Goal: Communication & Community: Answer question/provide support

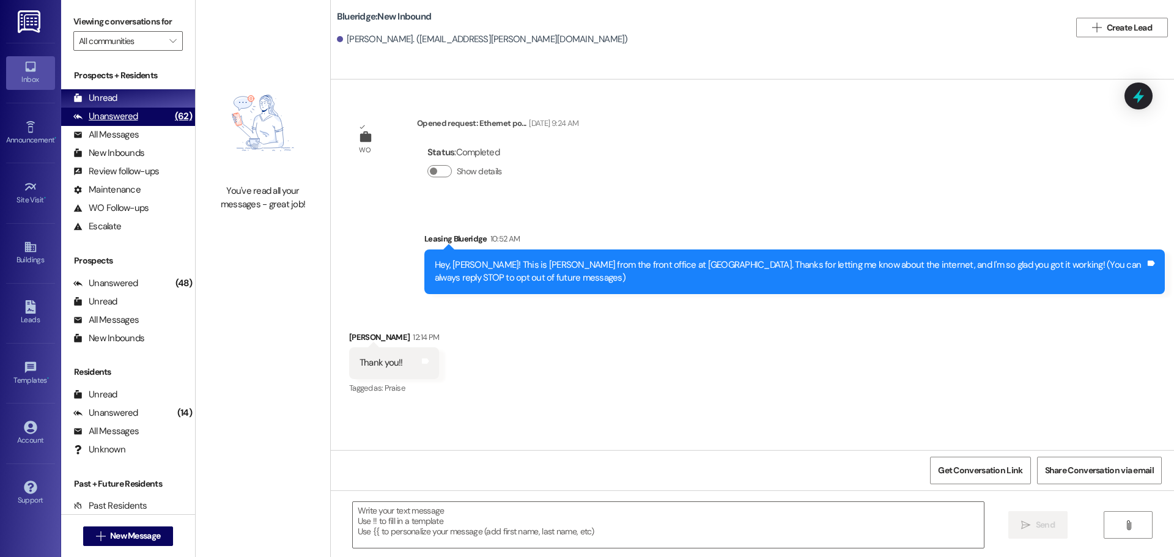
click at [138, 108] on div "Unanswered (62)" at bounding box center [128, 117] width 134 height 18
click at [139, 96] on div "Unread (0)" at bounding box center [128, 98] width 134 height 18
click at [142, 542] on span "New Message" at bounding box center [135, 535] width 50 height 13
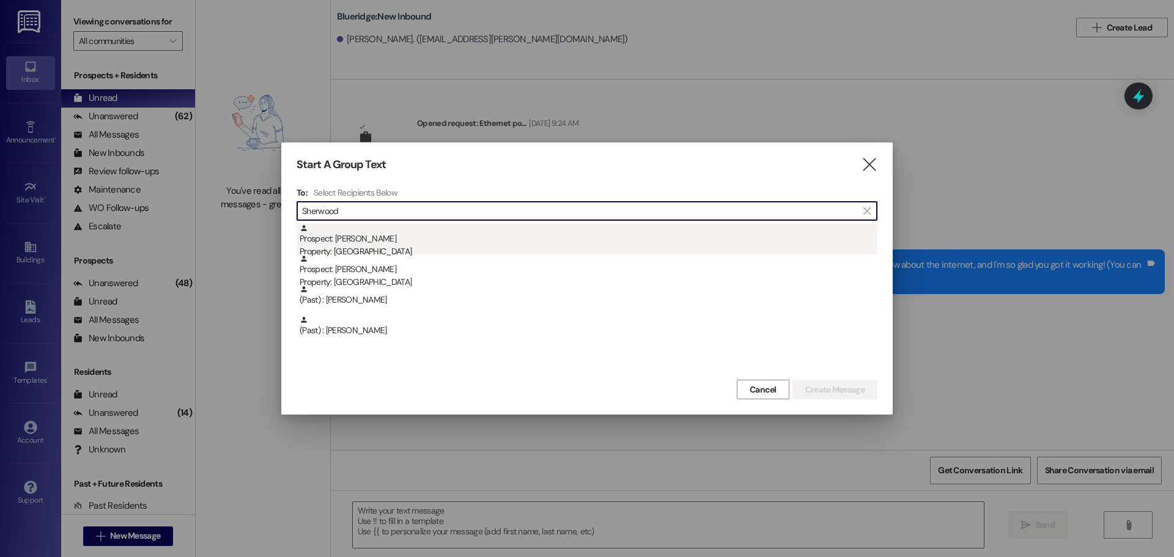
type input "Sherwood"
click at [485, 241] on div "Prospect: [PERSON_NAME] Property: [GEOGRAPHIC_DATA]" at bounding box center [589, 241] width 578 height 35
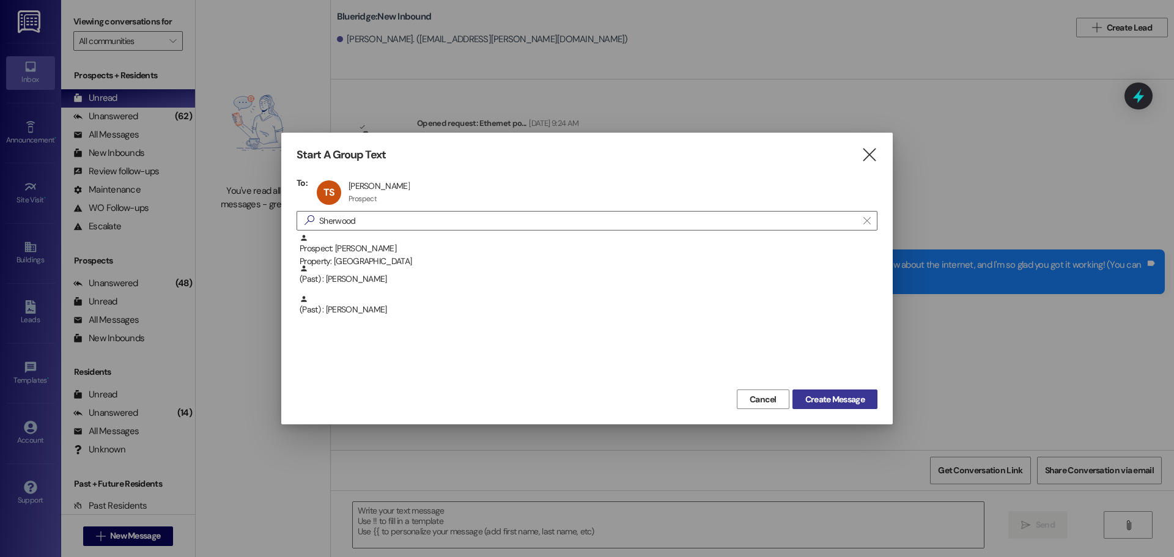
click at [819, 399] on span "Create Message" at bounding box center [834, 399] width 59 height 13
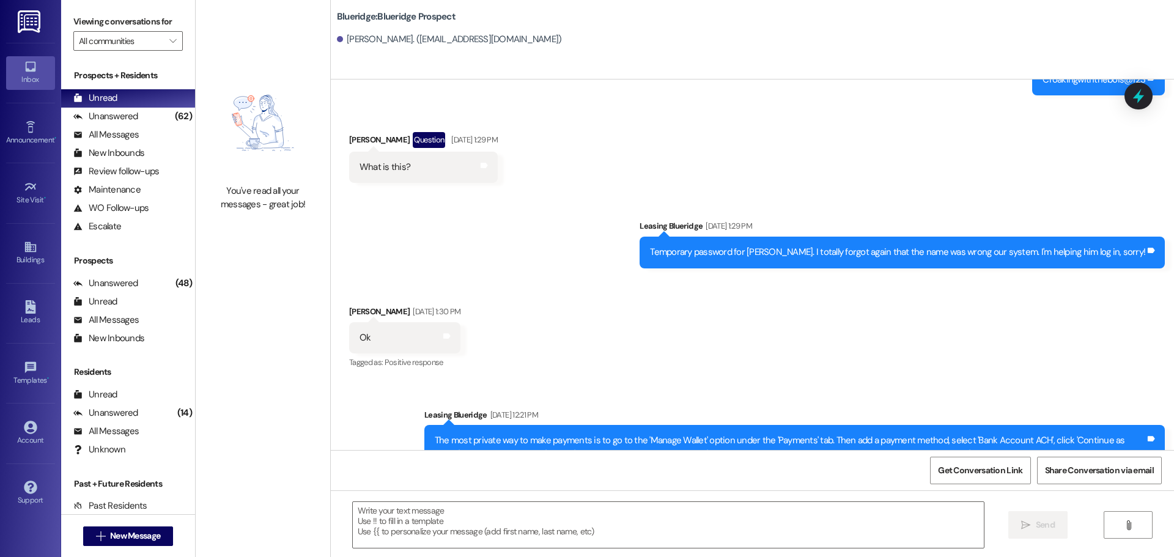
scroll to position [1119, 0]
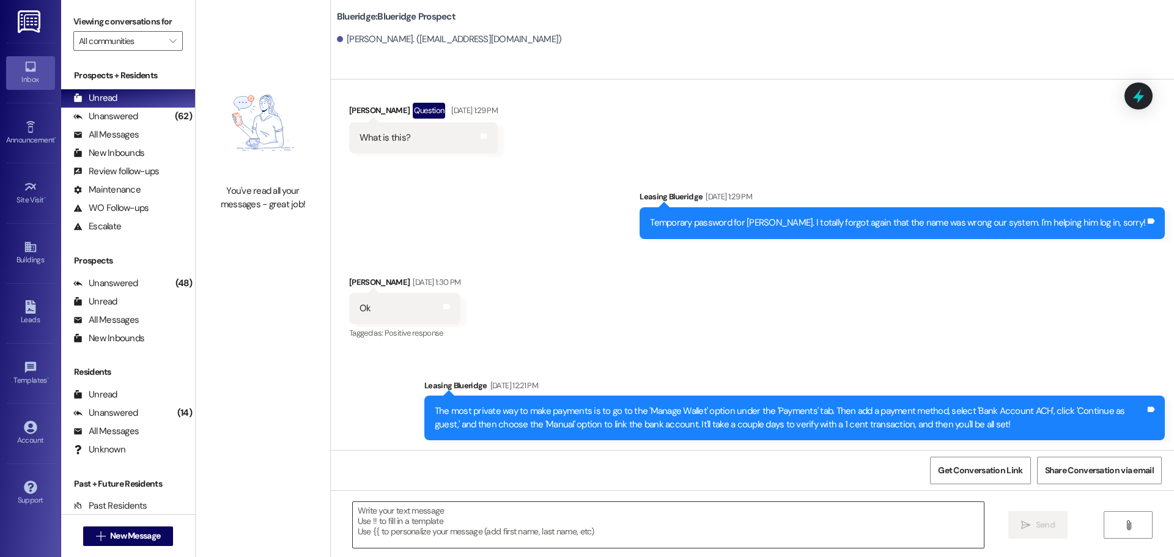
click at [688, 521] on textarea at bounding box center [668, 525] width 631 height 46
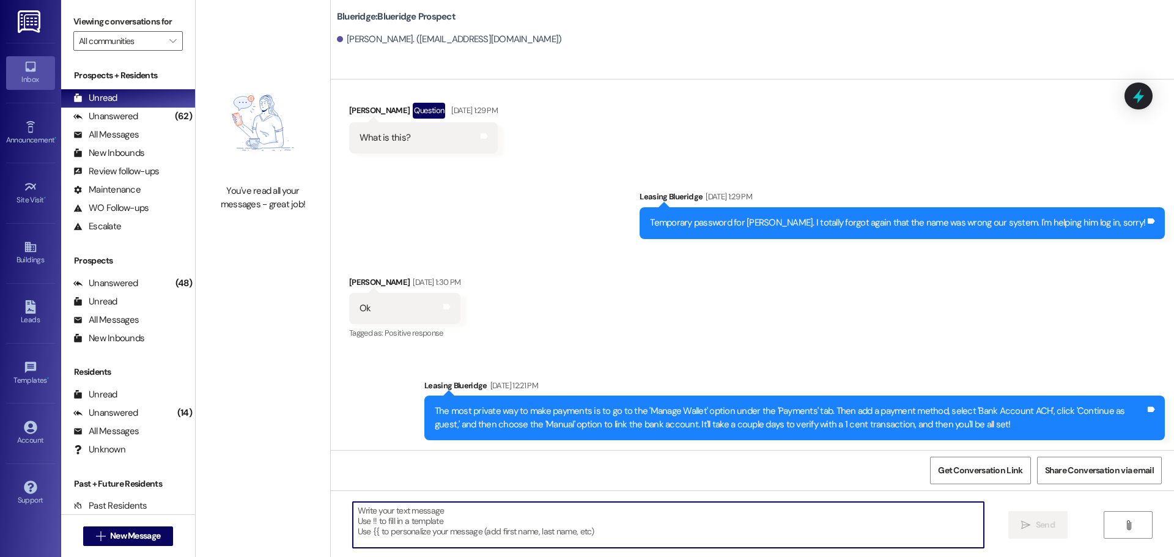
paste textarea "If you will be providing your own renters insurance and would like to opt-out o…"
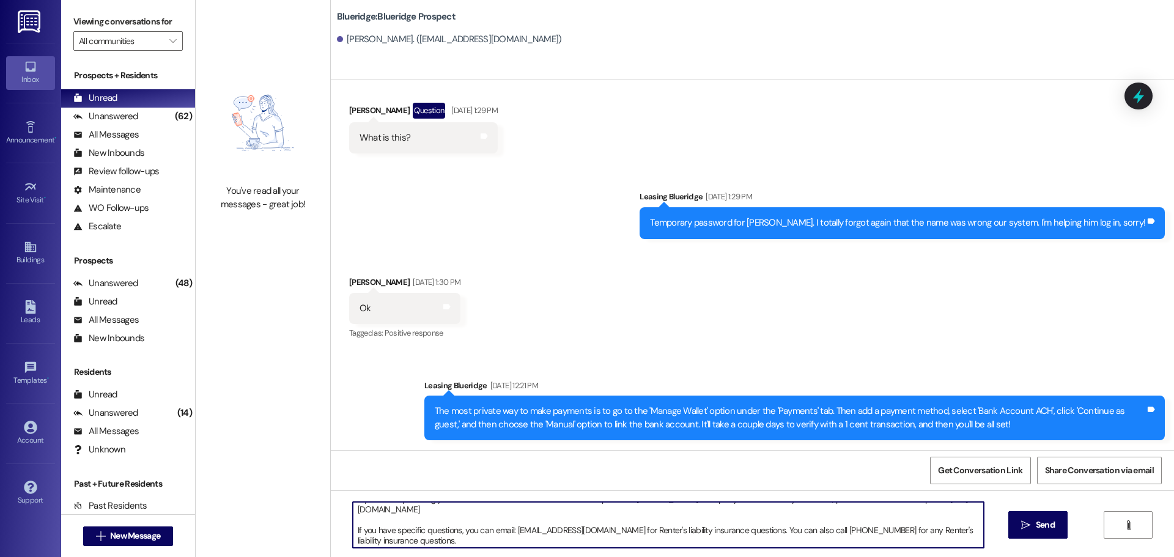
scroll to position [0, 0]
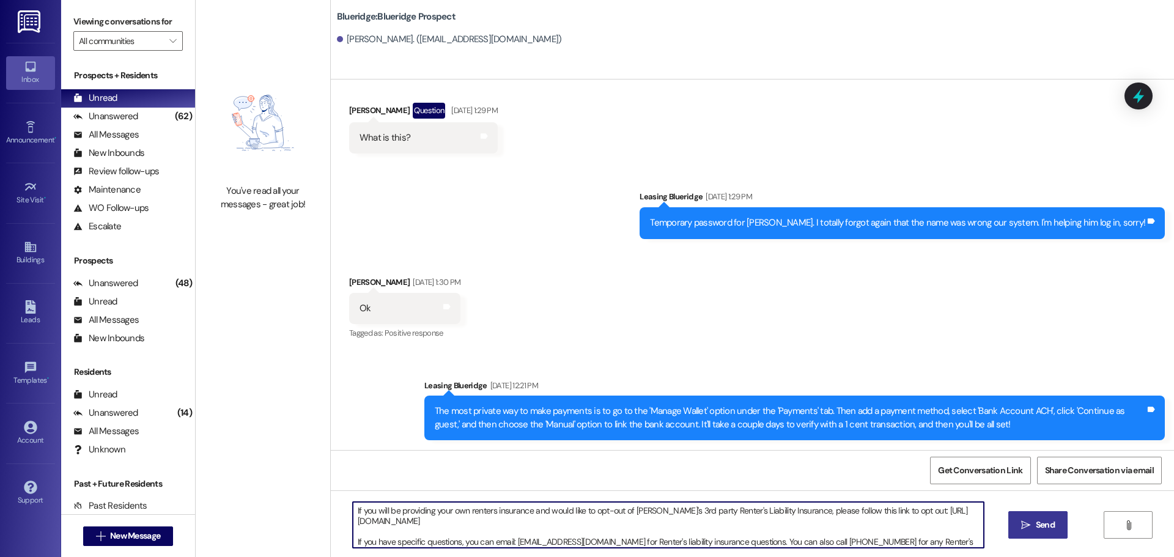
type textarea "If you will be providing your own renters insurance and would like to opt-out o…"
click at [1045, 532] on button " Send" at bounding box center [1037, 525] width 59 height 28
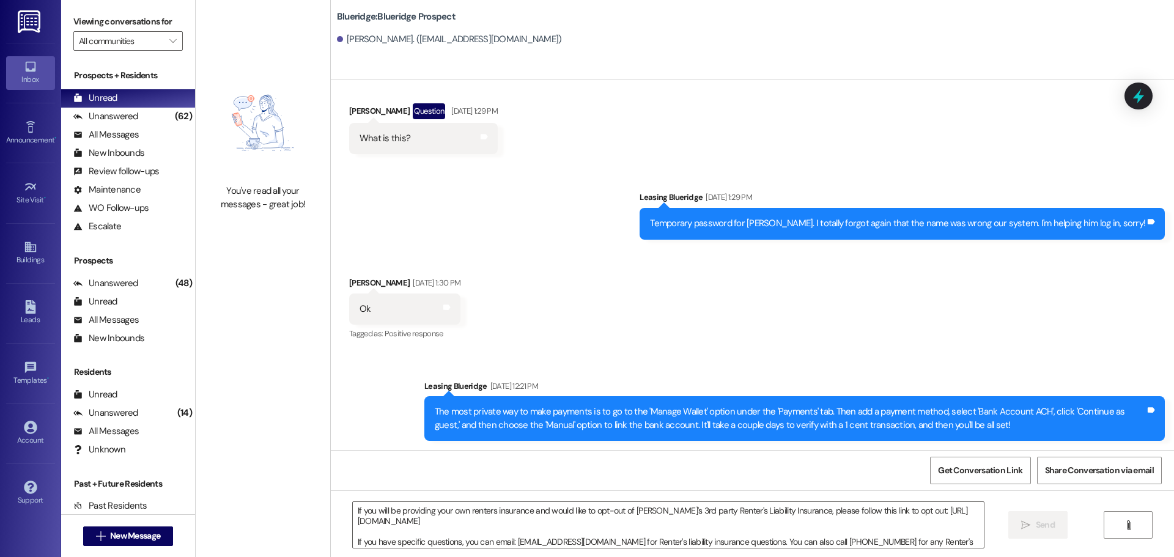
scroll to position [1244, 0]
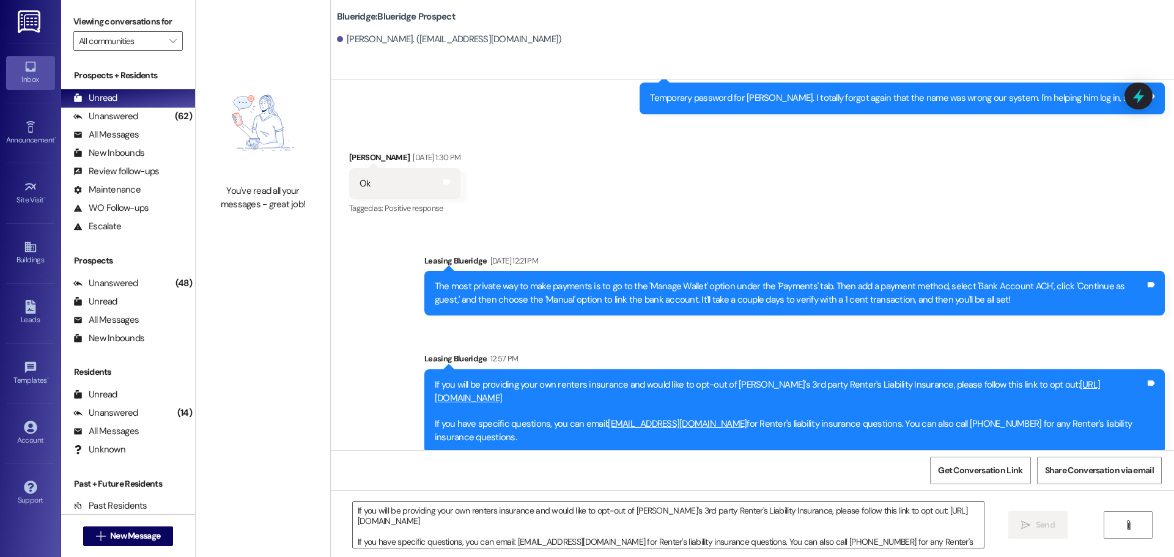
click at [1019, 218] on div "Received via SMS [PERSON_NAME] [DATE] 1:30 PM Ok Tags and notes Tagged as: Posi…" at bounding box center [752, 174] width 843 height 103
drag, startPoint x: 817, startPoint y: 539, endPoint x: 747, endPoint y: 543, distance: 69.8
click at [817, 539] on textarea "If you will be providing your own renters insurance and would like to opt-out o…" at bounding box center [668, 525] width 631 height 46
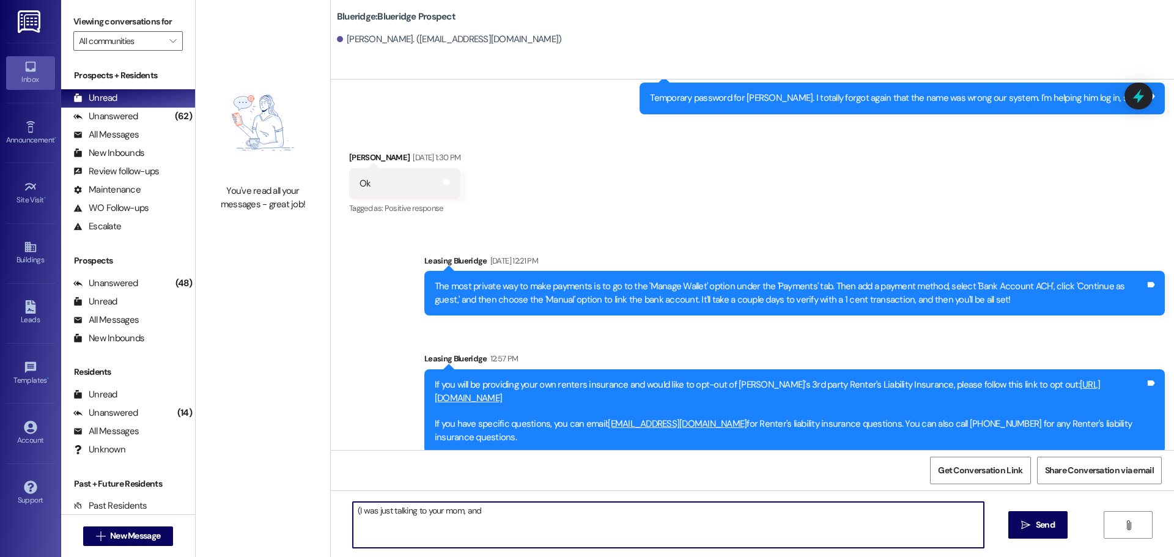
click at [503, 516] on textarea "(I was just talking to your mom, and" at bounding box center [668, 525] width 631 height 46
type textarea "(I was just talking to your mom, and she"
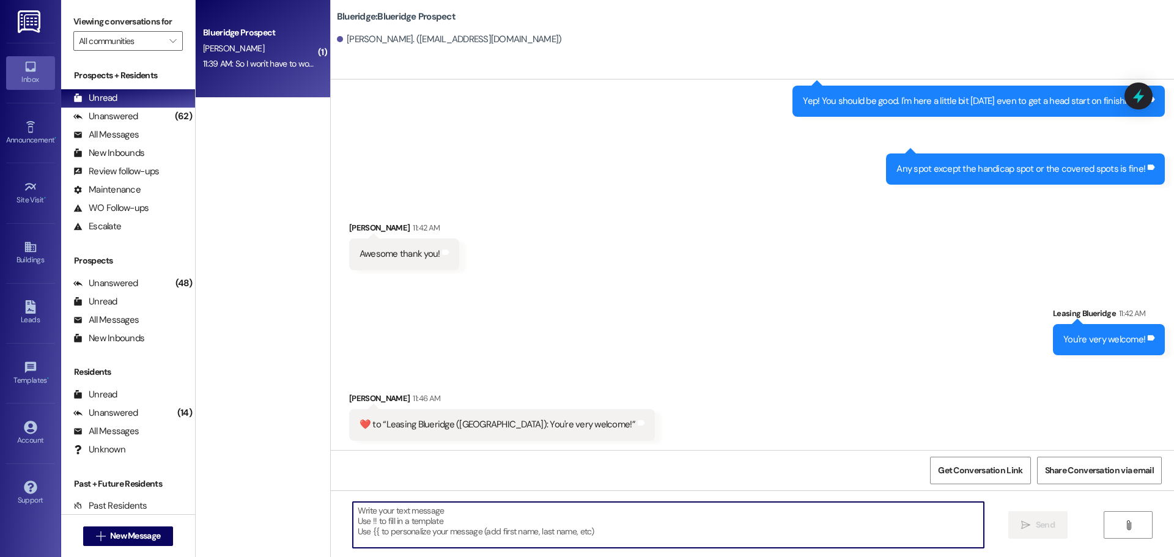
scroll to position [475, 0]
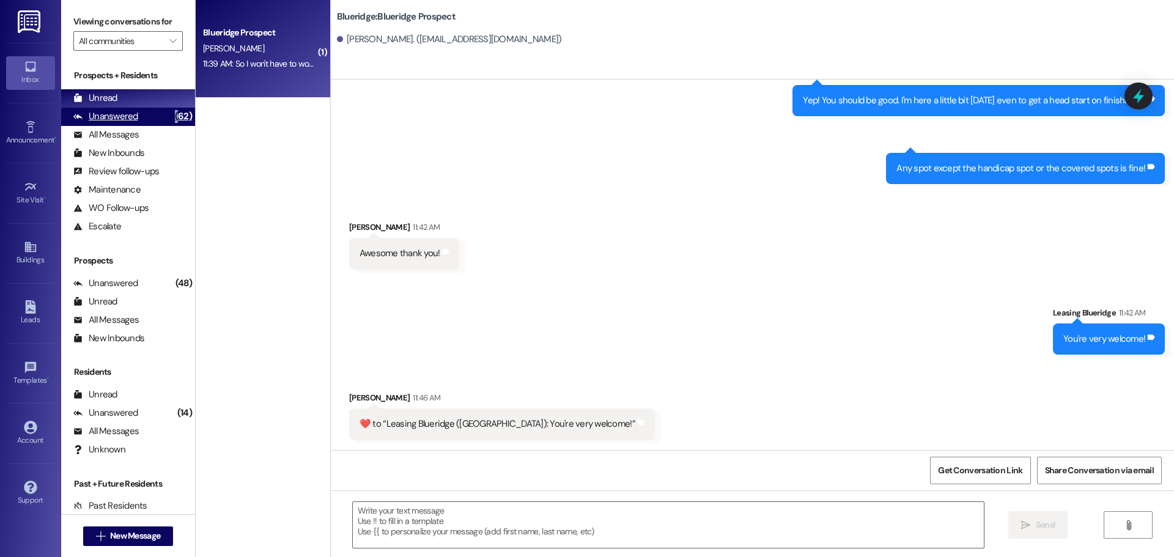
click at [172, 114] on div "(62)" at bounding box center [183, 116] width 23 height 19
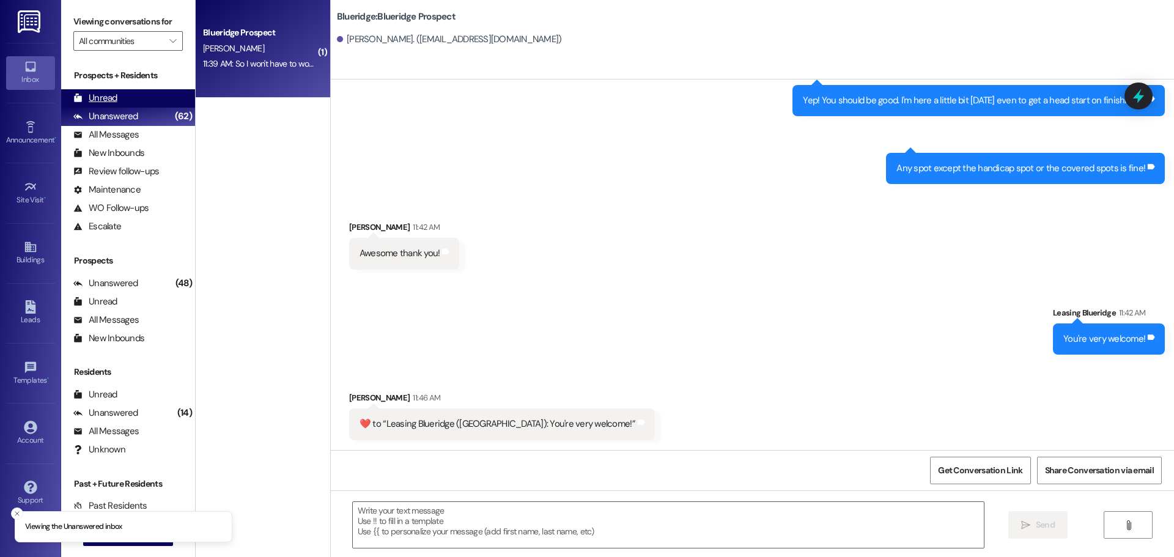
click at [161, 101] on div "Unread (0)" at bounding box center [128, 98] width 134 height 18
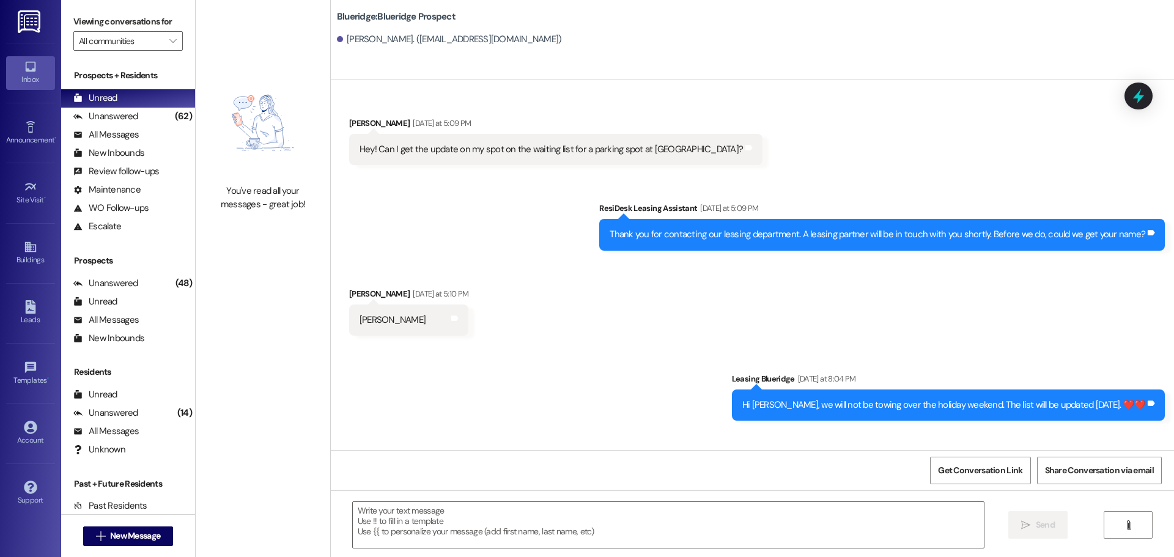
scroll to position [474, 0]
